Goal: Task Accomplishment & Management: Manage account settings

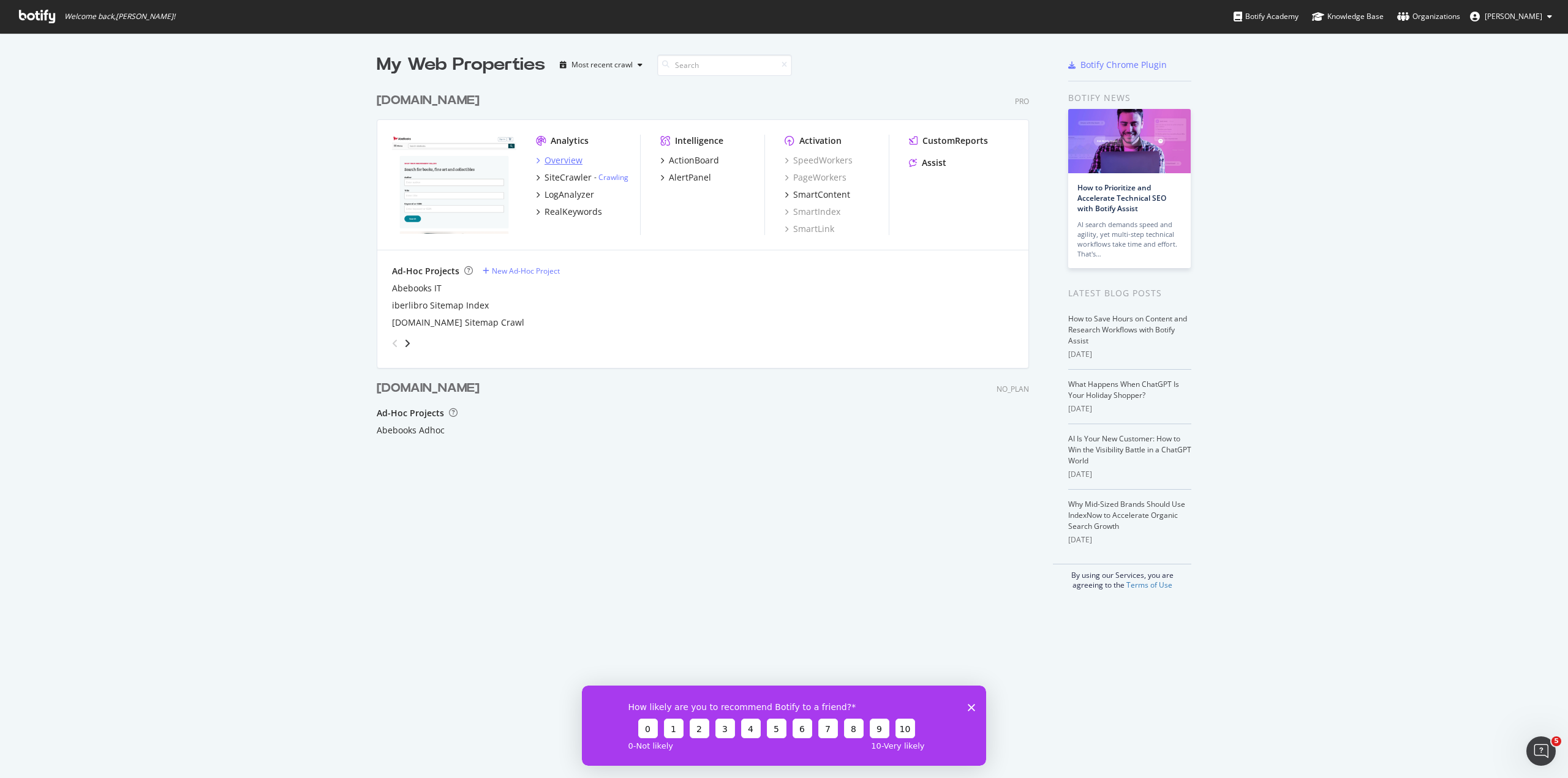
click at [566, 164] on div "Overview" at bounding box center [564, 160] width 38 height 12
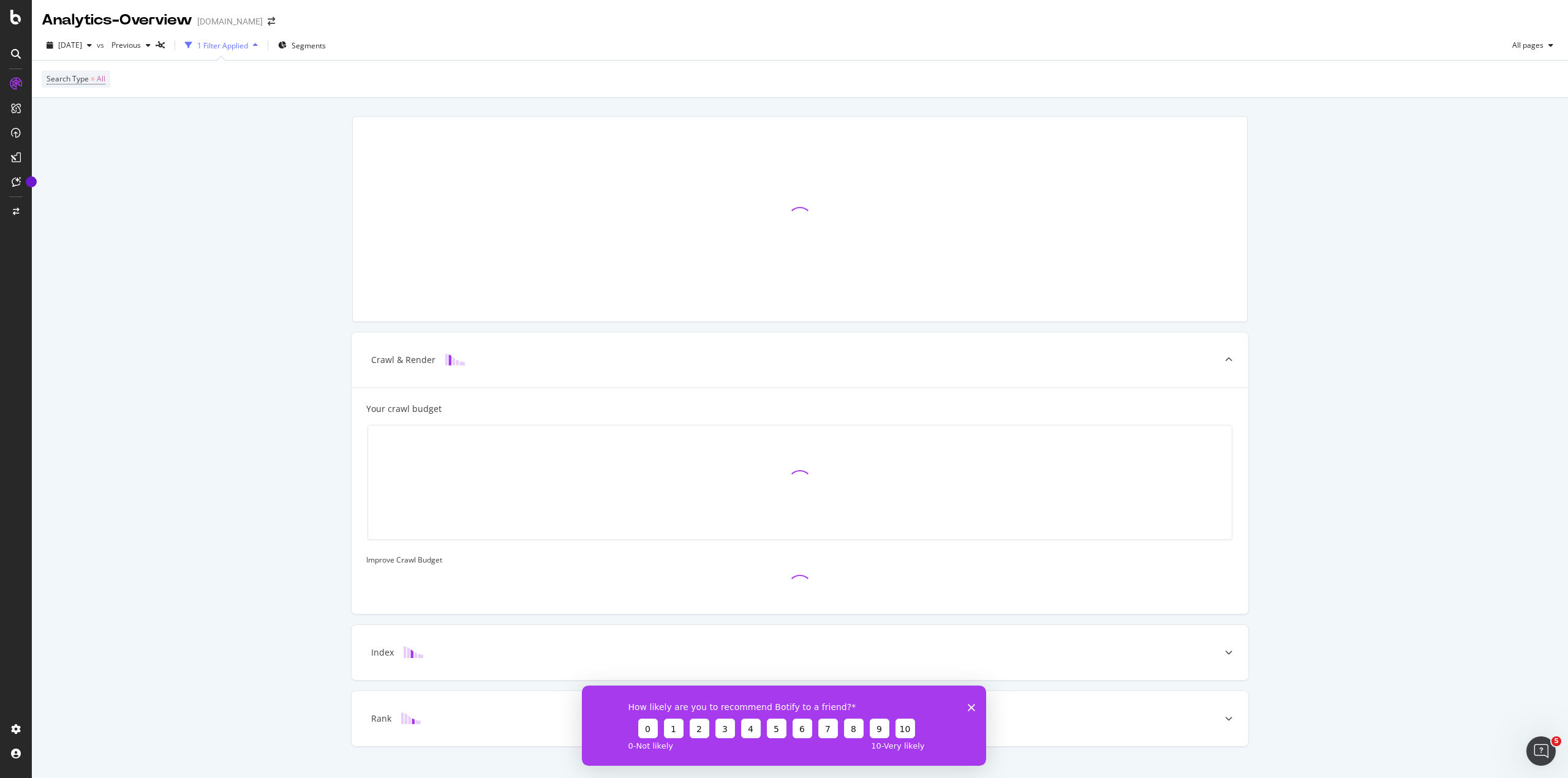
click at [973, 706] on polygon "Close survey" at bounding box center [971, 707] width 7 height 7
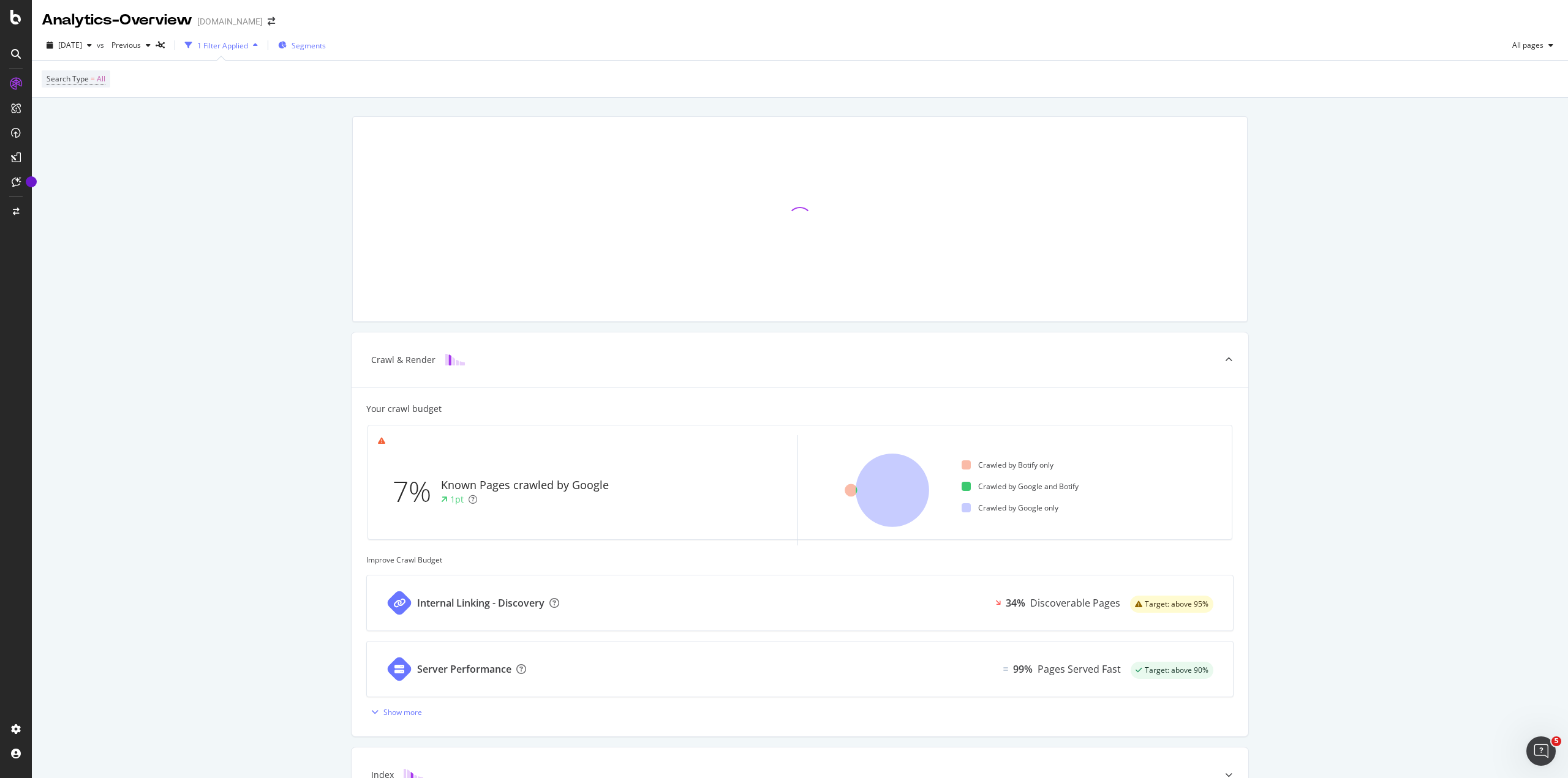
click at [318, 51] on div "Segments" at bounding box center [302, 45] width 48 height 18
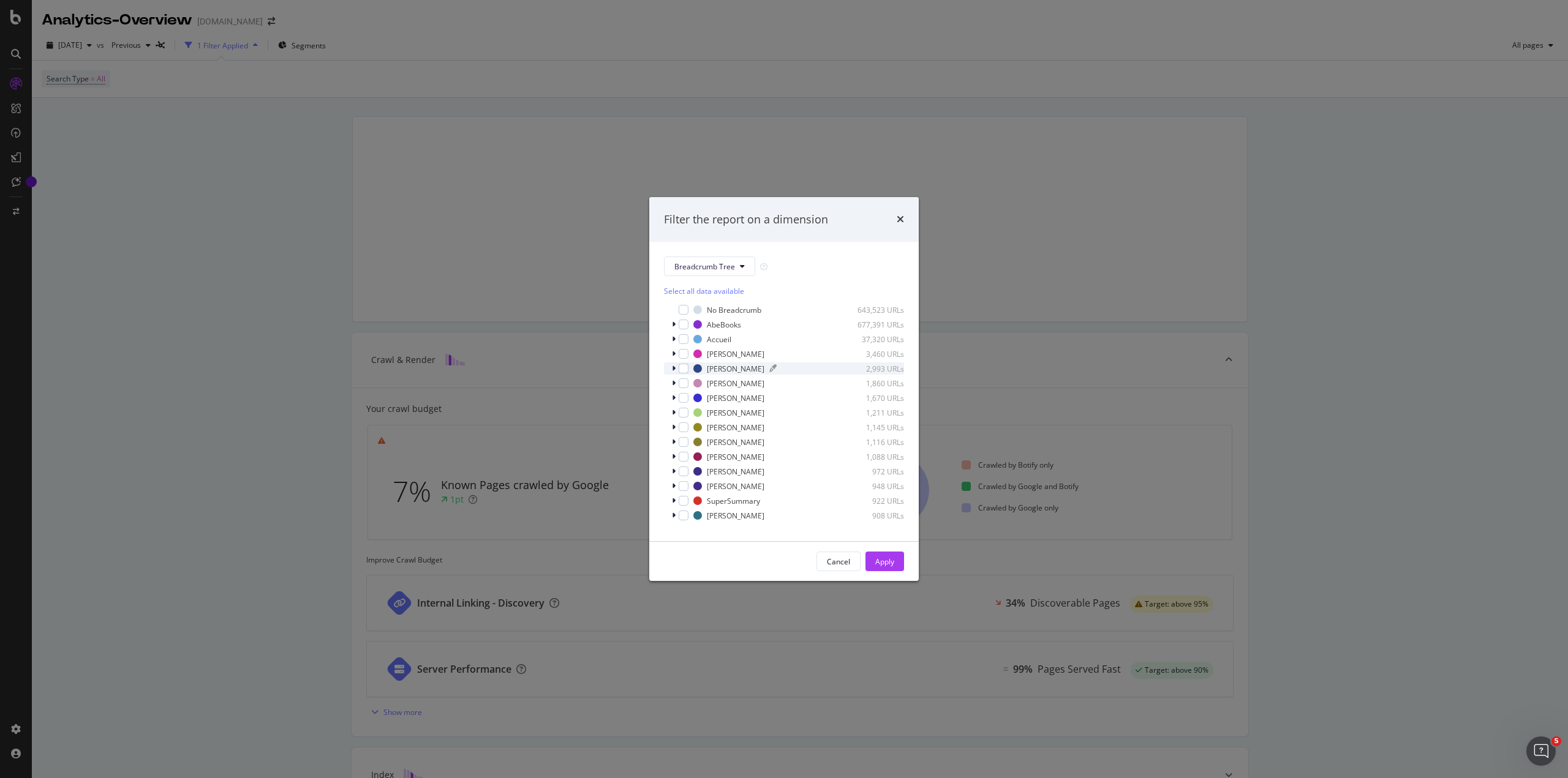
scroll to position [10, 0]
click at [722, 270] on span "Breadcrumb Tree" at bounding box center [704, 266] width 61 height 10
click at [727, 312] on span "pagetype" at bounding box center [714, 310] width 79 height 11
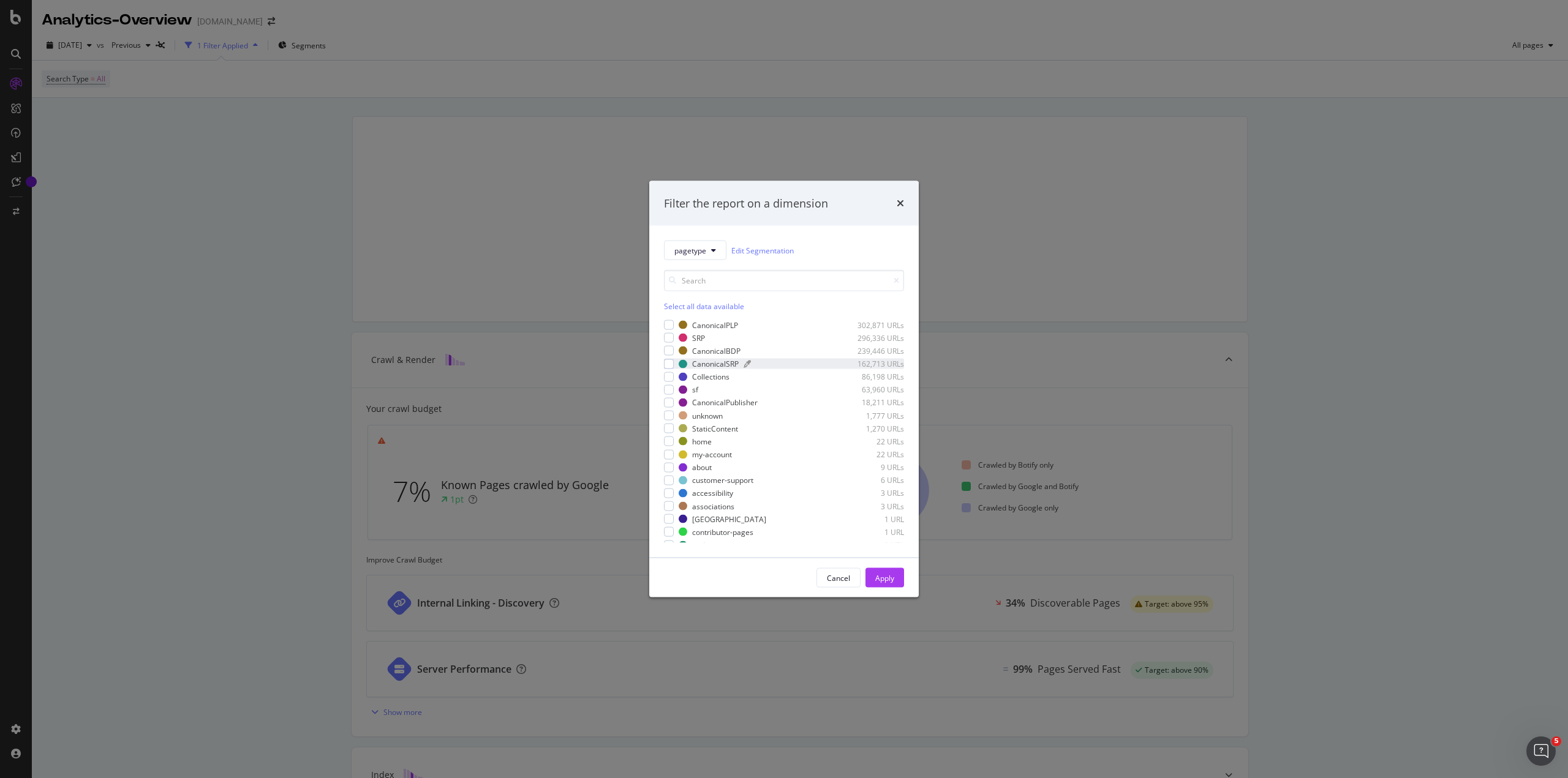
scroll to position [34, 0]
click at [740, 526] on div "contributor-pages" at bounding box center [722, 524] width 61 height 10
click at [889, 582] on div "Apply" at bounding box center [885, 578] width 19 height 10
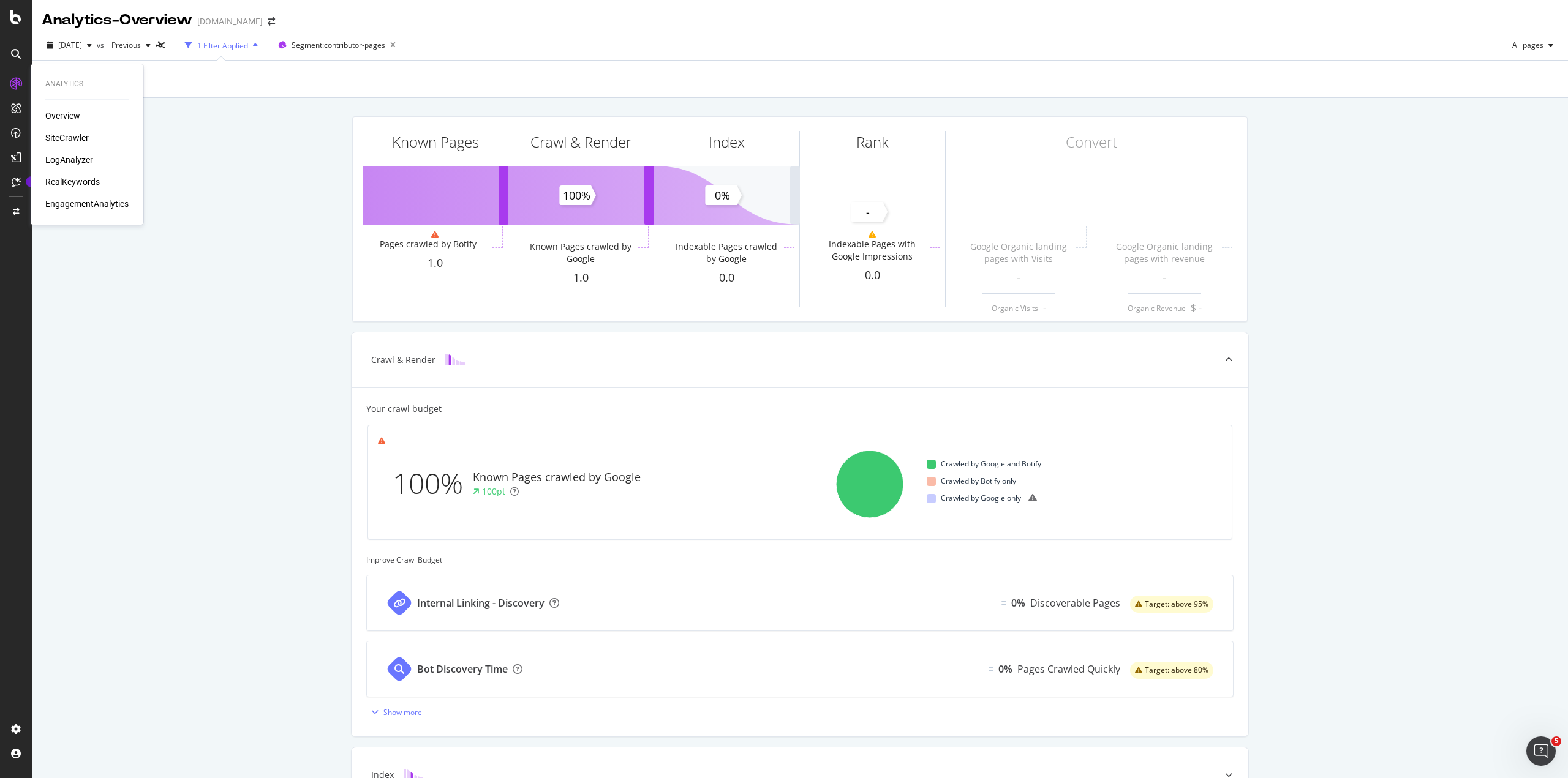
click at [61, 181] on div "RealKeywords" at bounding box center [73, 182] width 54 height 12
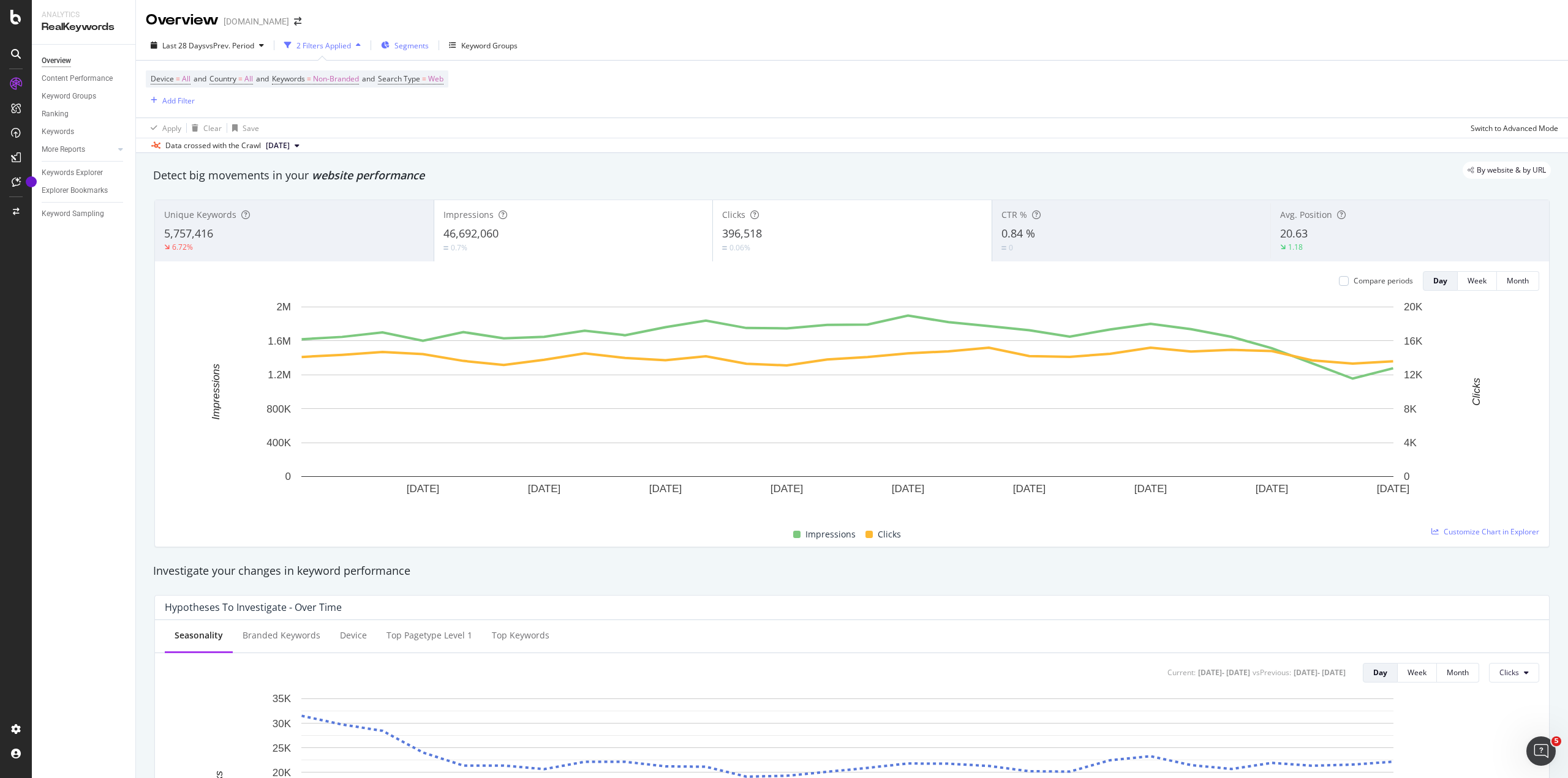
click at [417, 43] on span "Segments" at bounding box center [412, 45] width 34 height 10
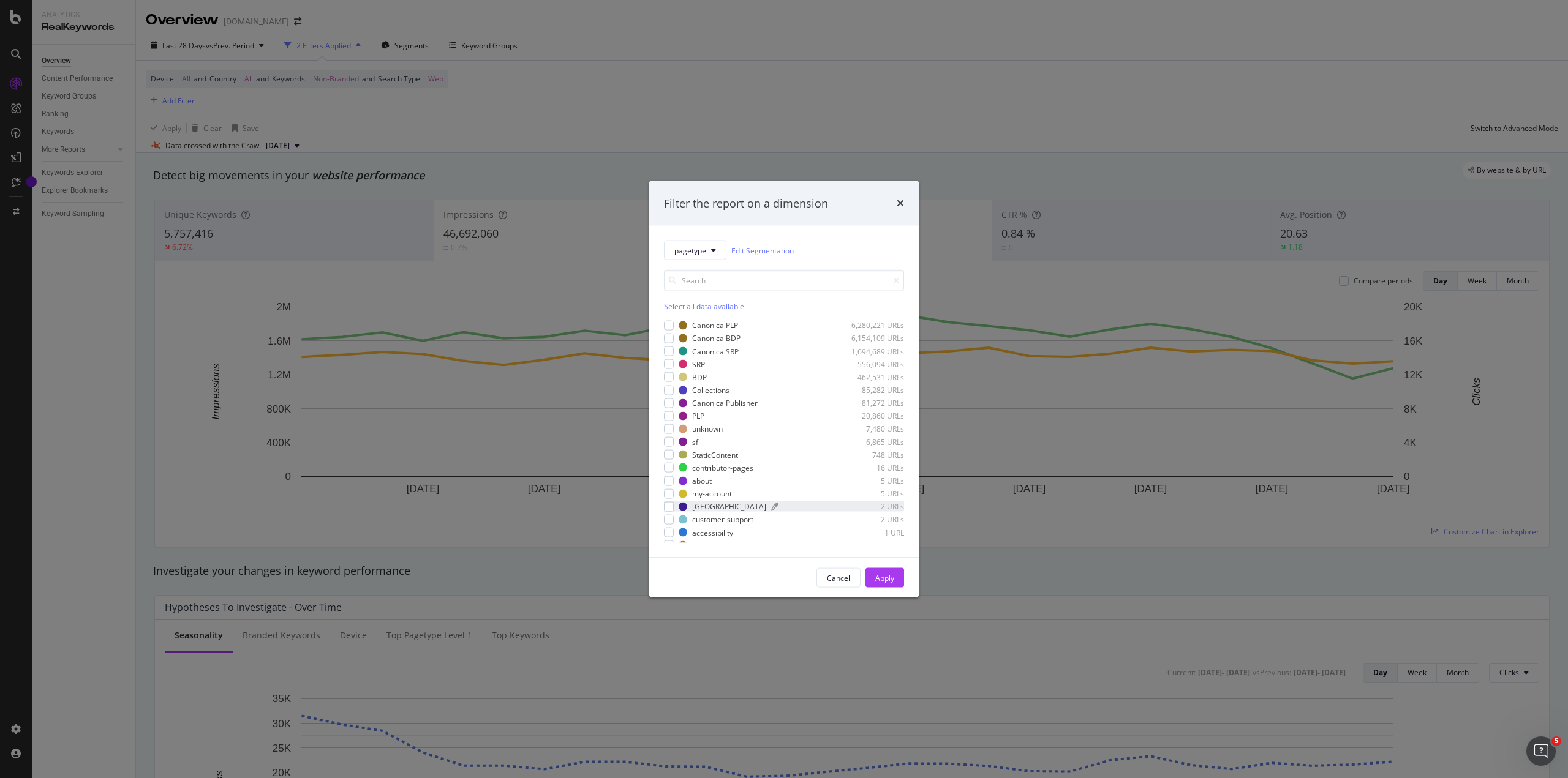
scroll to position [34, 0]
click at [673, 433] on div "modal" at bounding box center [668, 433] width 10 height 10
click at [886, 576] on div "Apply" at bounding box center [885, 578] width 19 height 10
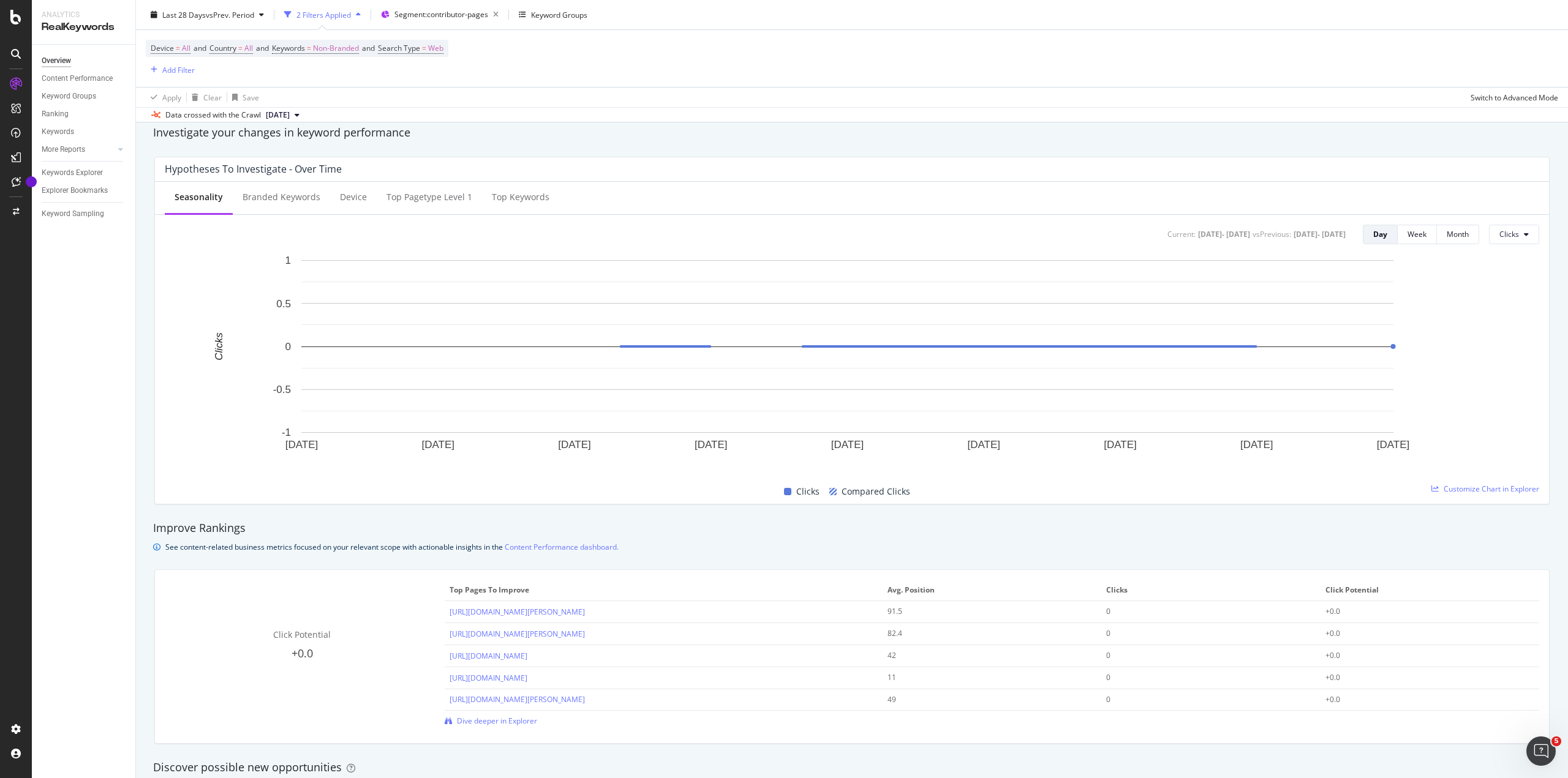
scroll to position [306, 0]
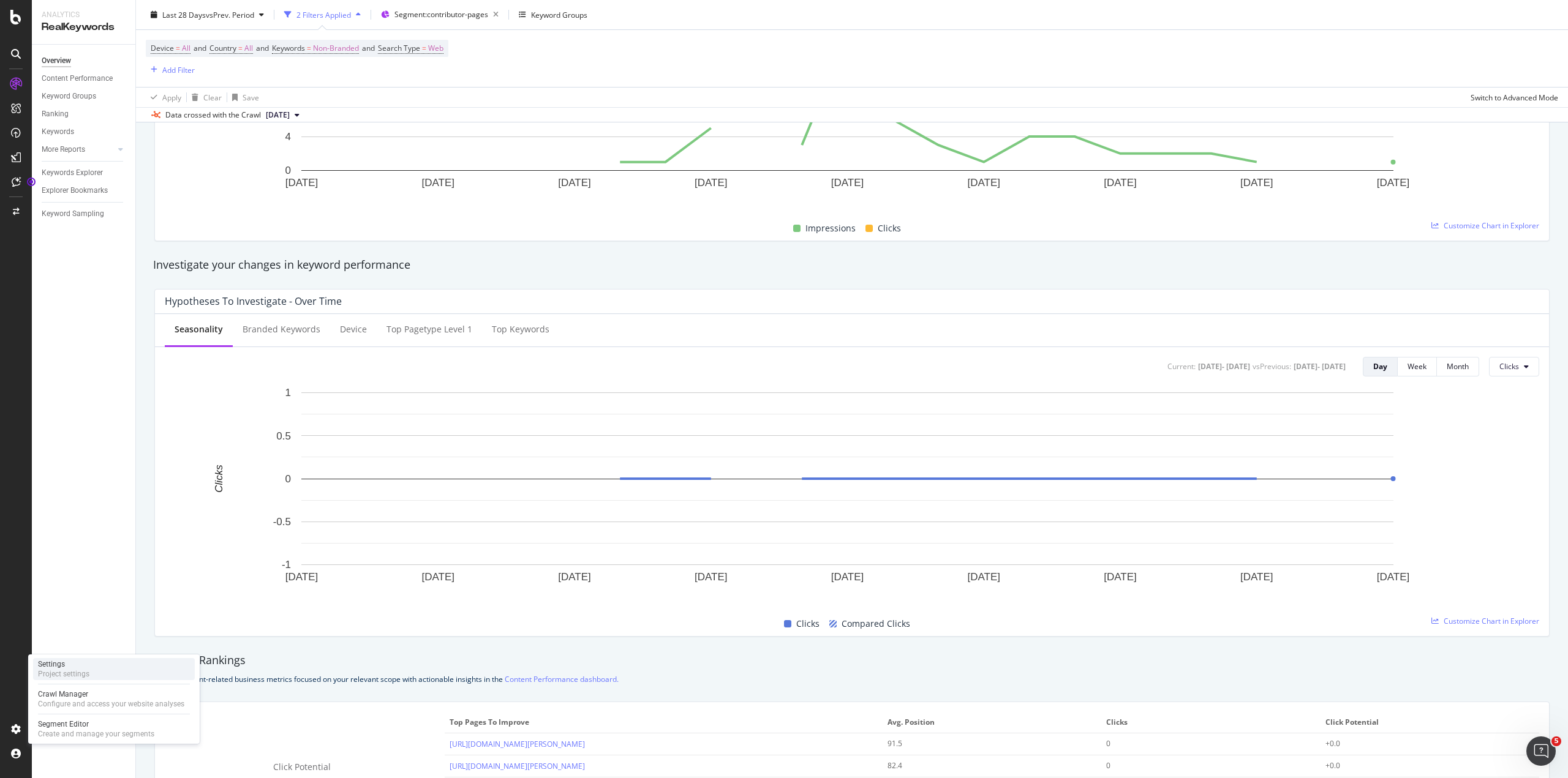
click at [48, 669] on div "Project settings" at bounding box center [64, 673] width 51 height 10
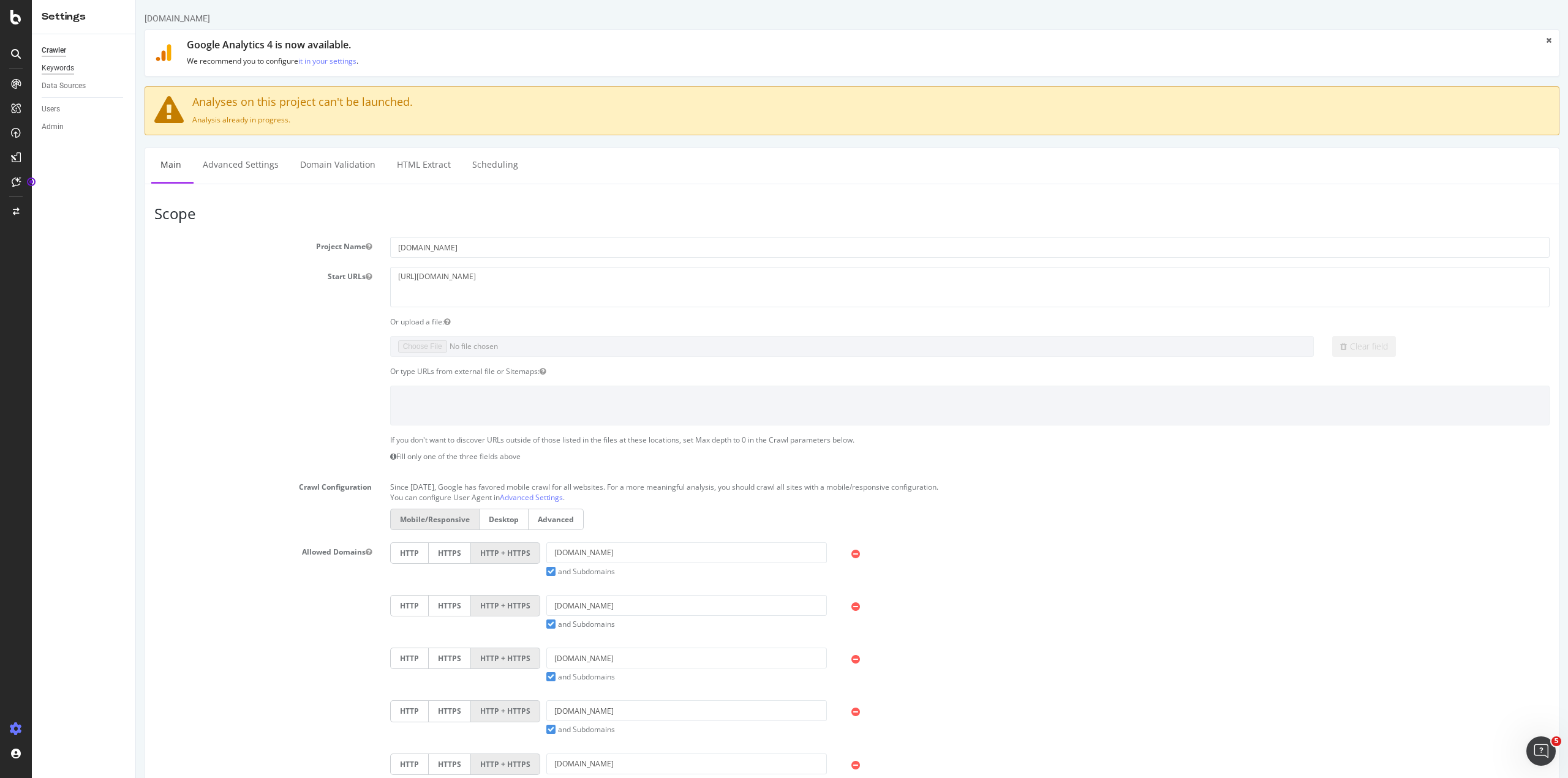
click at [65, 72] on div "Keywords" at bounding box center [58, 68] width 32 height 13
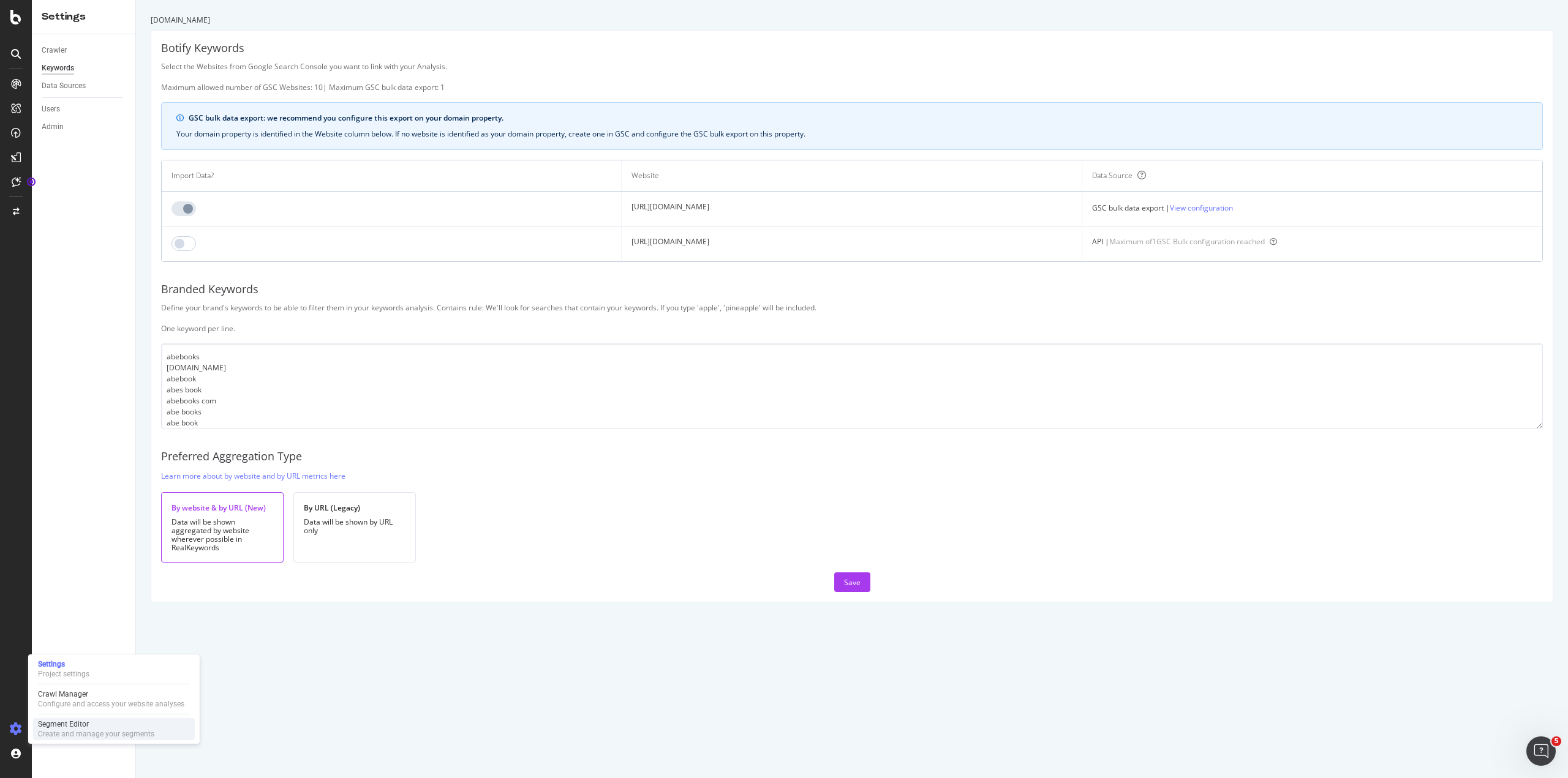
click at [50, 726] on div "Segment Editor" at bounding box center [96, 724] width 117 height 10
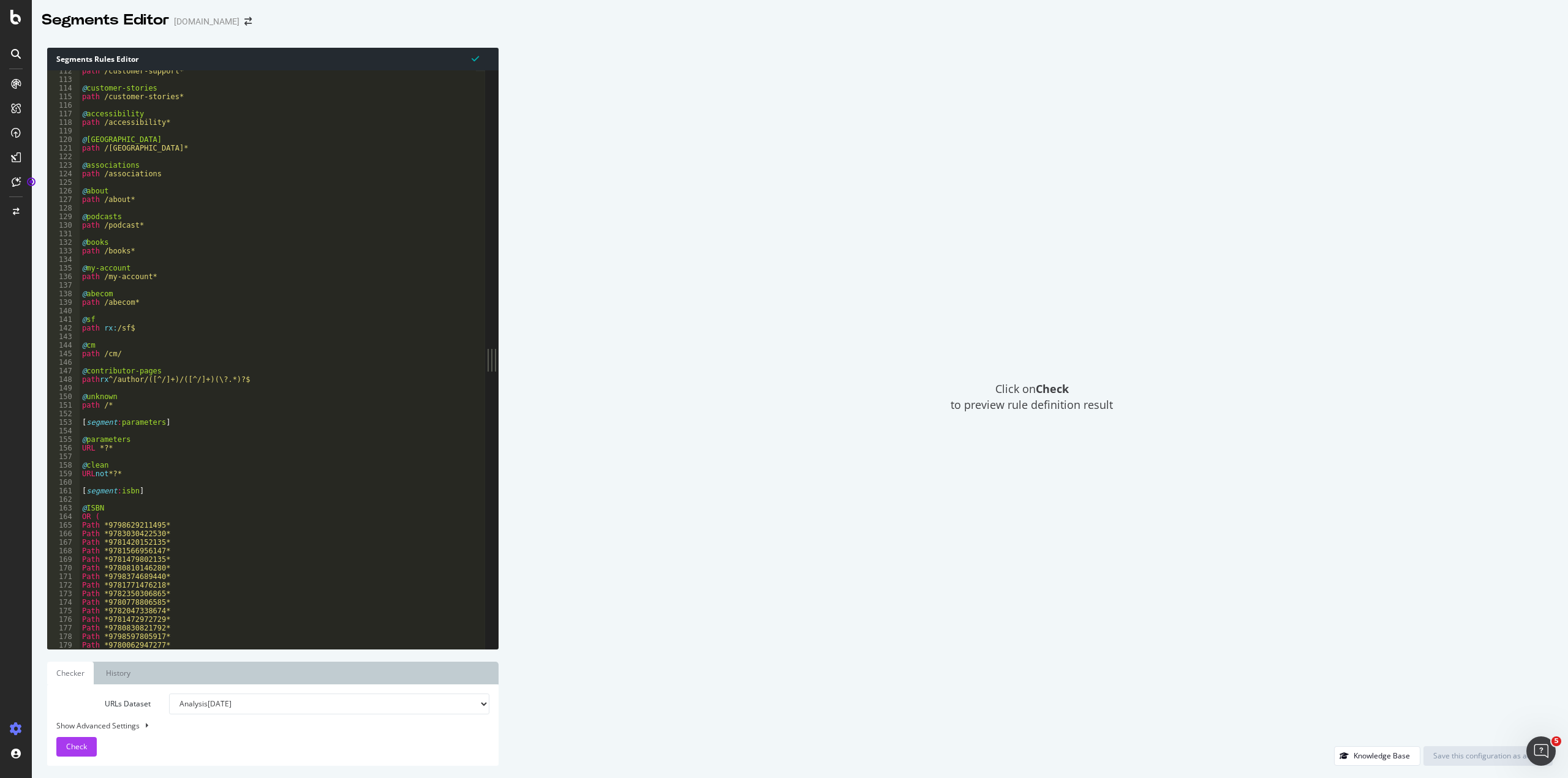
scroll to position [955, 0]
type textarea "path rx ^/author/([^/]+)/([^/]+)(\?.*)?$"
click at [259, 381] on div "path /customer-support* @ customer-stories path /customer-stories* @ accessibil…" at bounding box center [278, 364] width 397 height 595
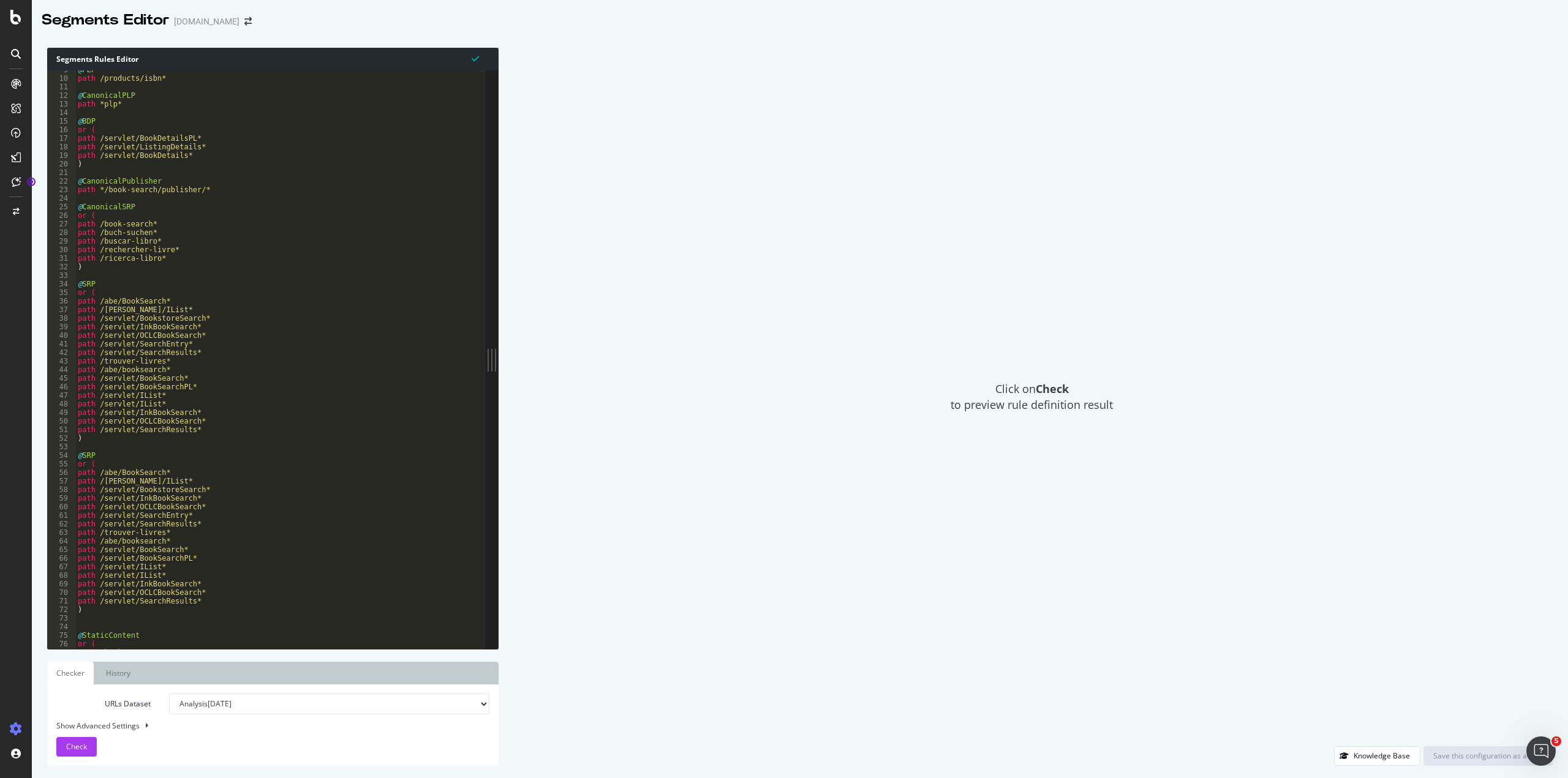
scroll to position [0, 0]
